Goal: Task Accomplishment & Management: Manage account settings

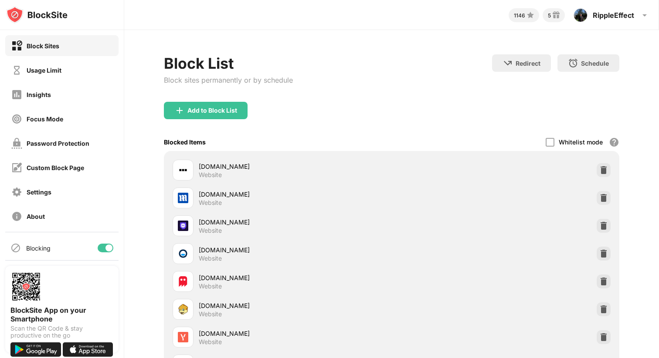
scroll to position [184, 0]
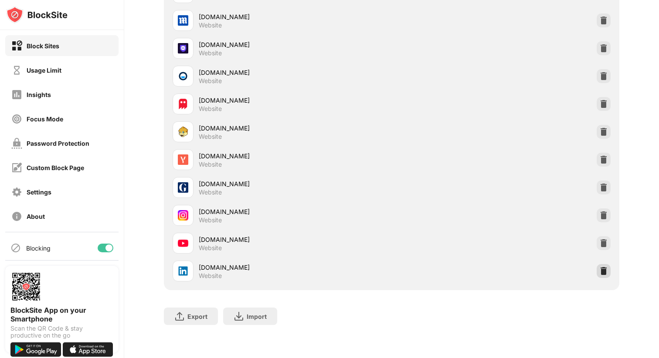
click at [599, 267] on img at bounding box center [603, 271] width 9 height 9
